Goal: Register for event/course

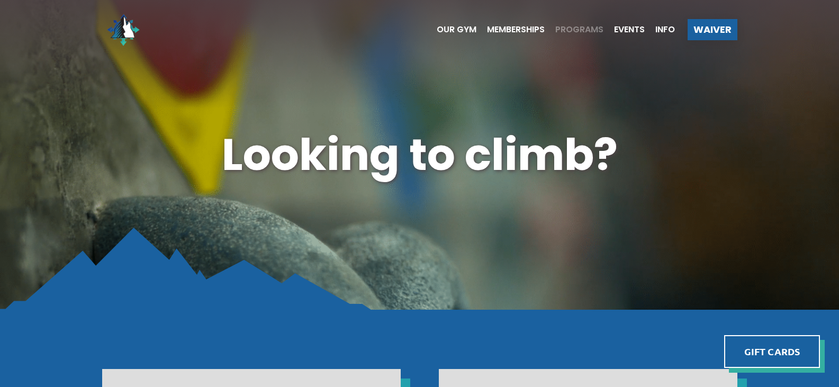
click at [587, 26] on span "Programs" at bounding box center [579, 29] width 48 height 8
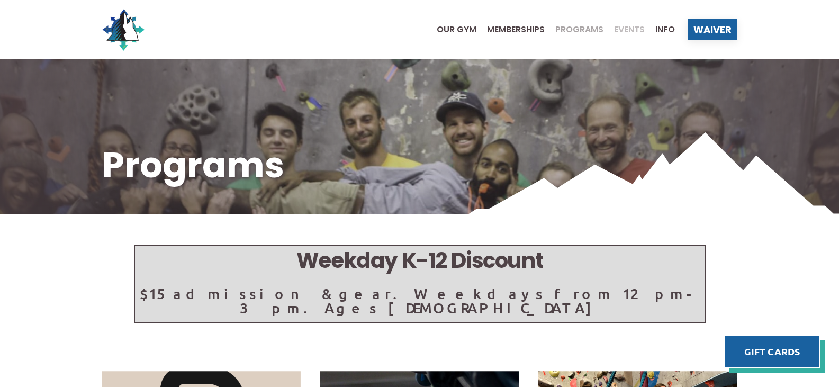
click at [624, 31] on span "Events" at bounding box center [629, 29] width 31 height 8
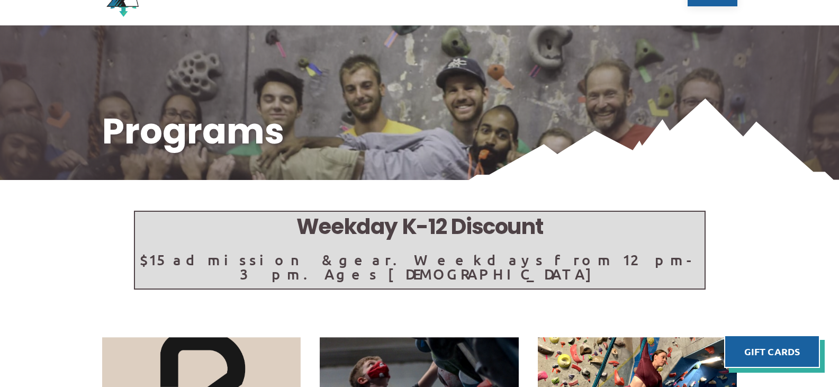
scroll to position [86, 0]
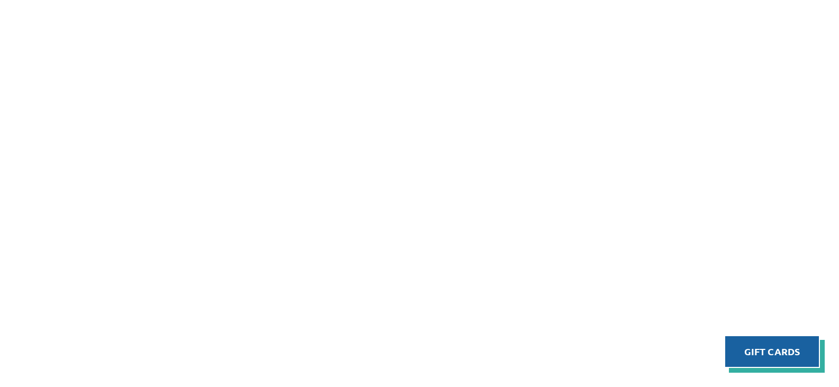
scroll to position [533, 0]
